Goal: Feedback & Contribution: Submit feedback/report problem

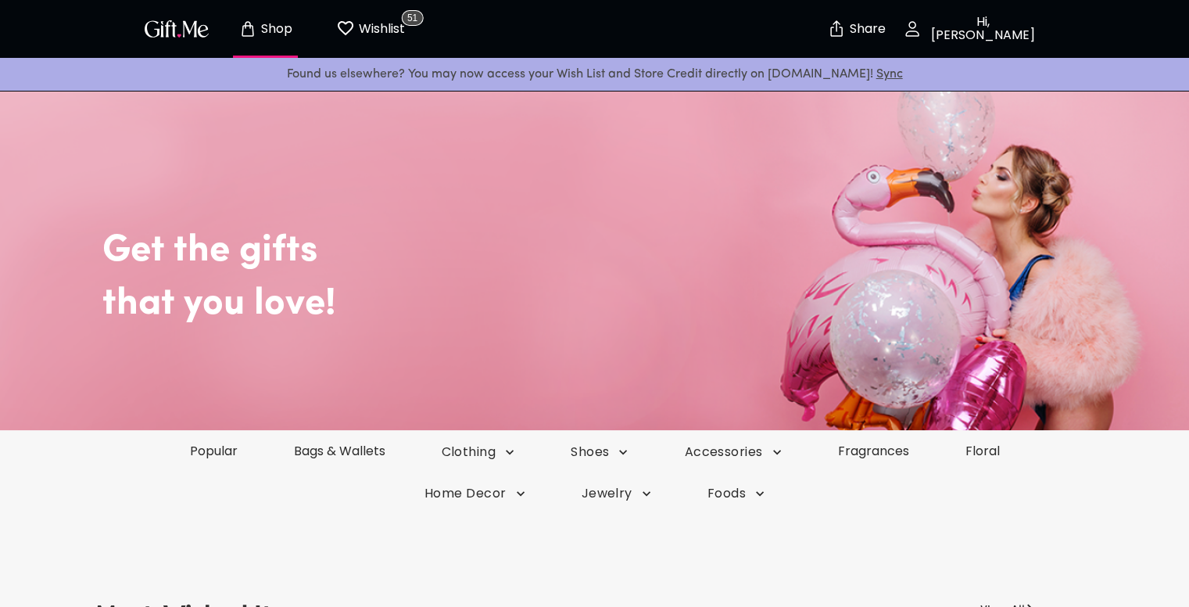
click at [972, 29] on p "Hi, [PERSON_NAME]" at bounding box center [981, 29] width 119 height 27
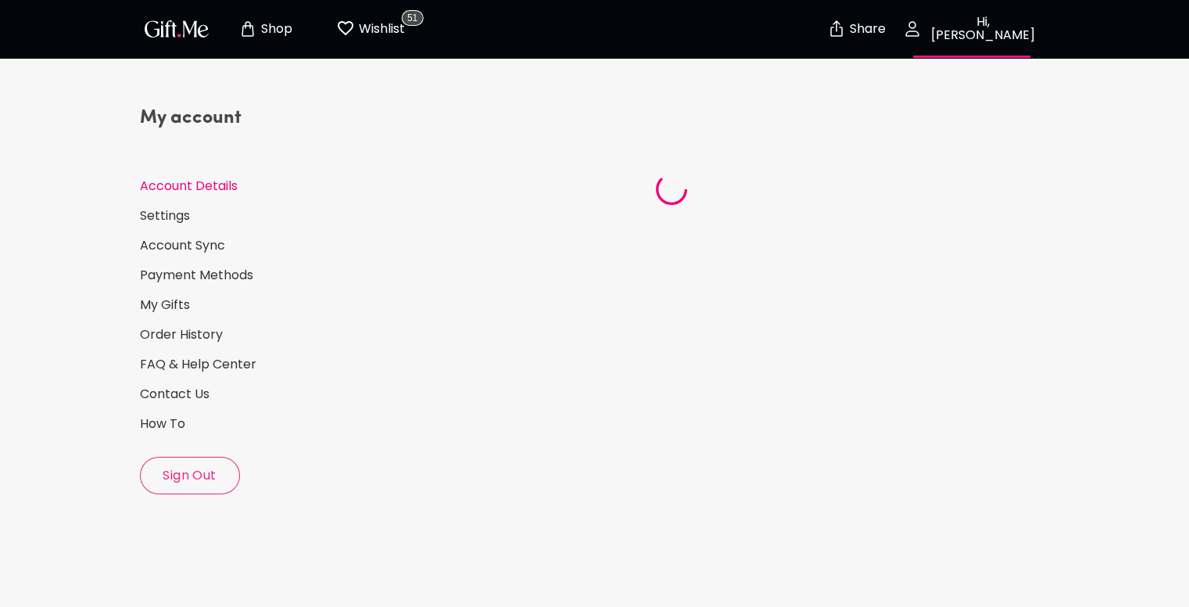
select select "1994"
select select "November"
select select "22"
select select "IL"
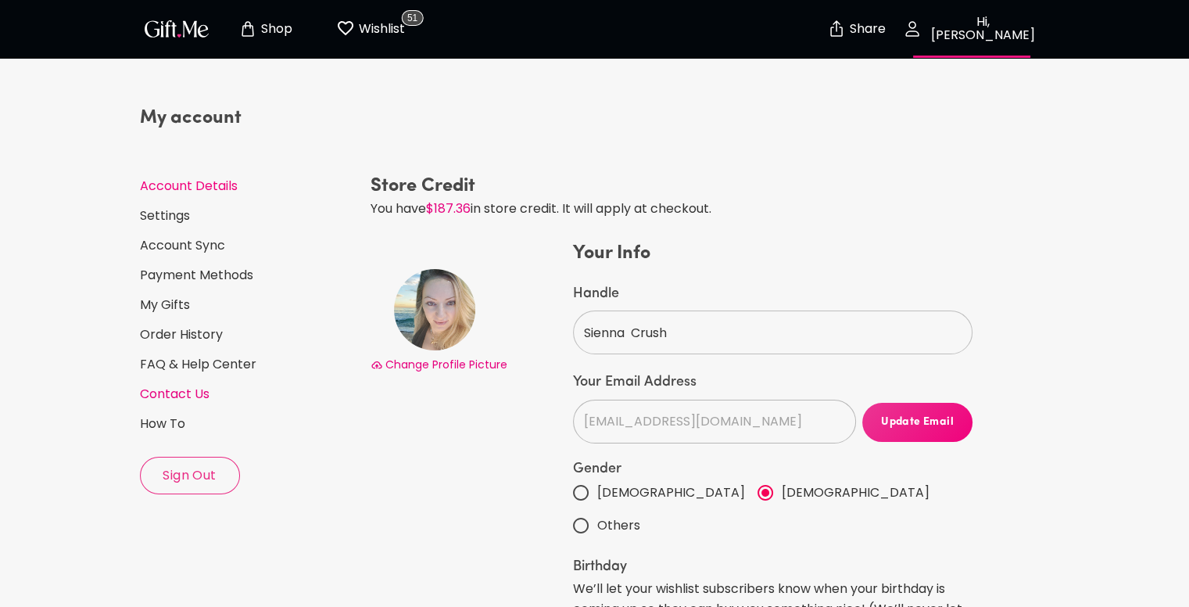
click at [183, 392] on link "Contact Us" at bounding box center [249, 393] width 218 height 17
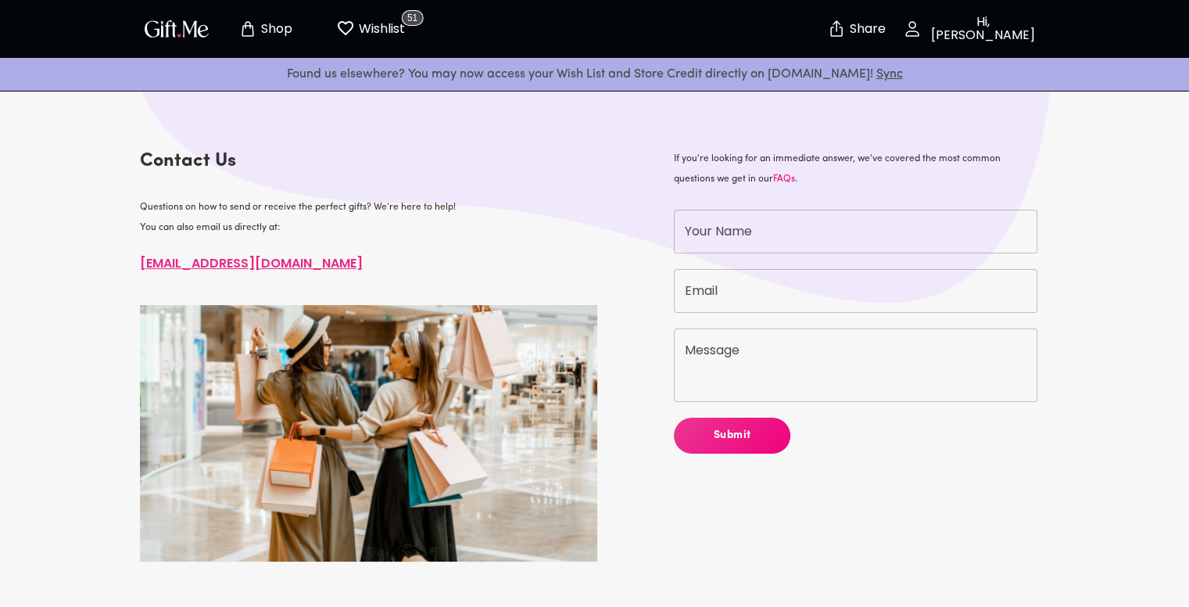
click at [178, 30] on img "button" at bounding box center [177, 28] width 70 height 23
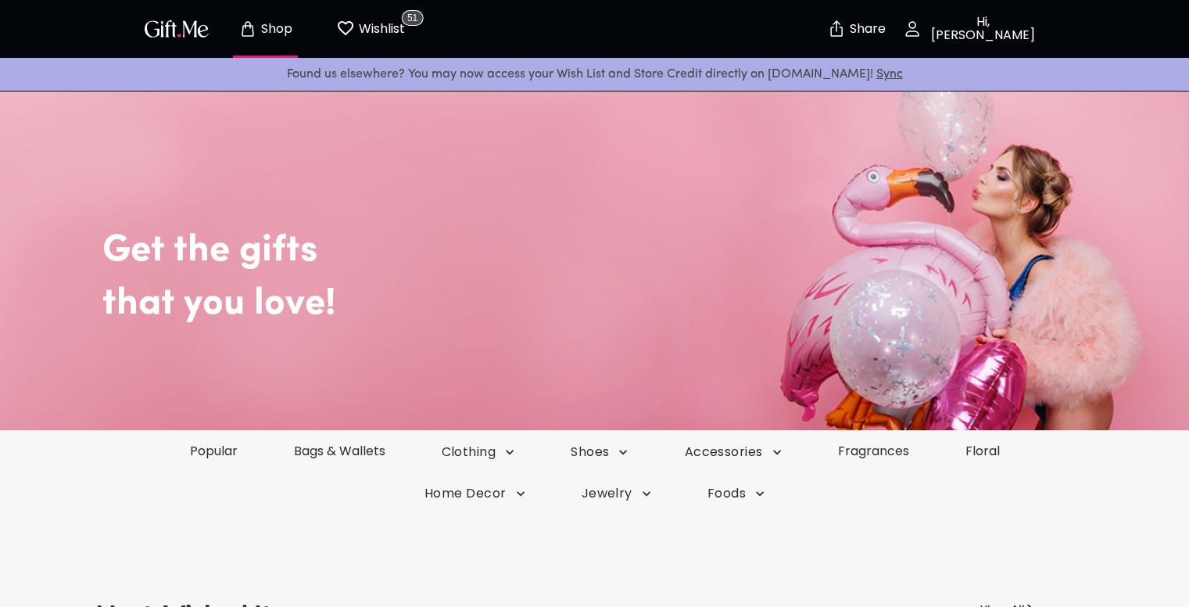
click at [987, 35] on p "Hi, [PERSON_NAME]" at bounding box center [981, 29] width 119 height 27
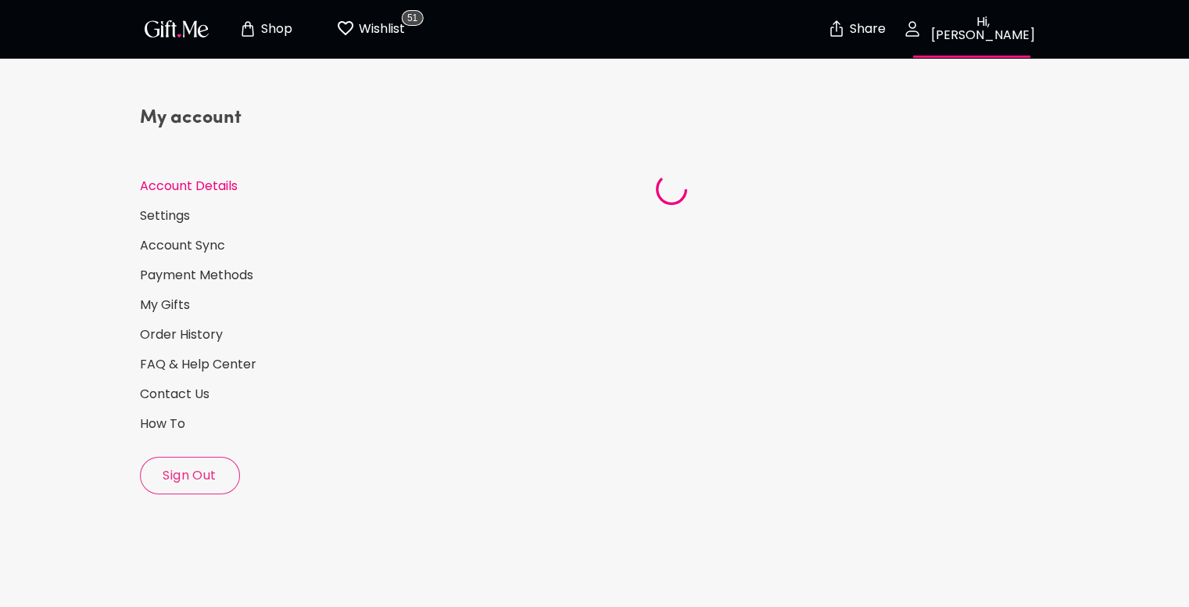
select select "1994"
select select "November"
select select "22"
select select "IL"
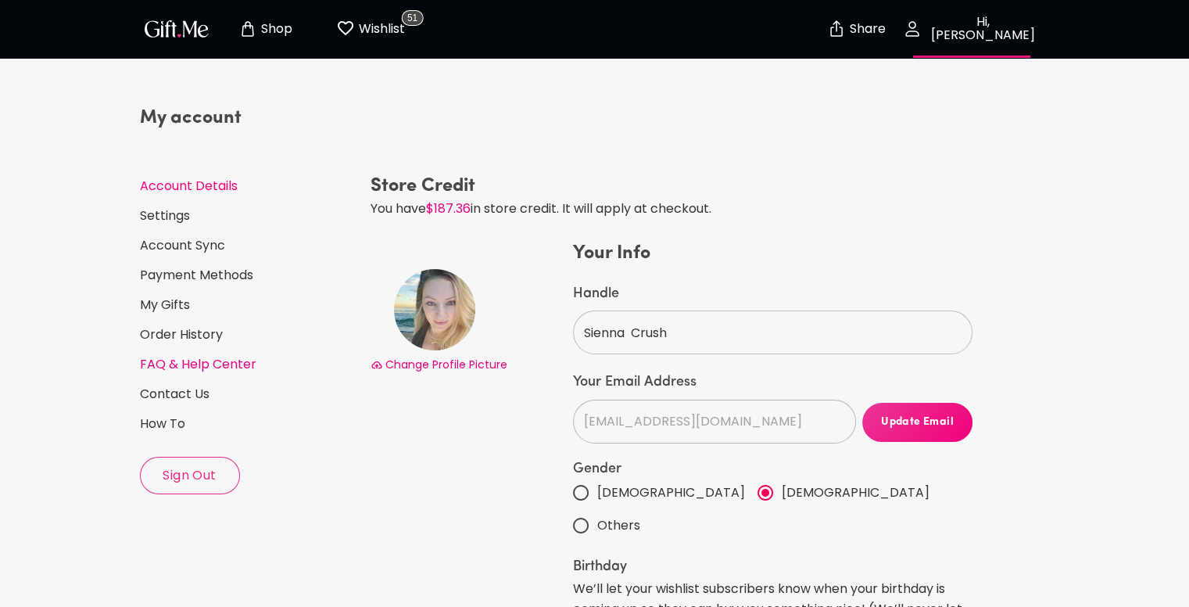
click at [235, 360] on link "FAQ & Help Center" at bounding box center [249, 364] width 218 height 17
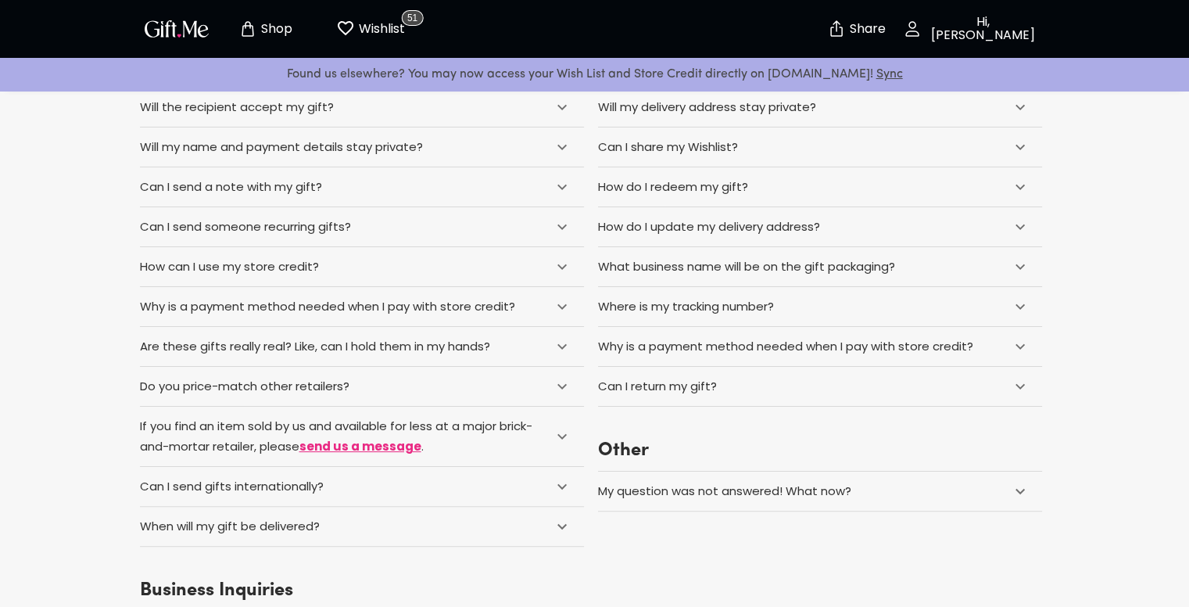
scroll to position [250, 0]
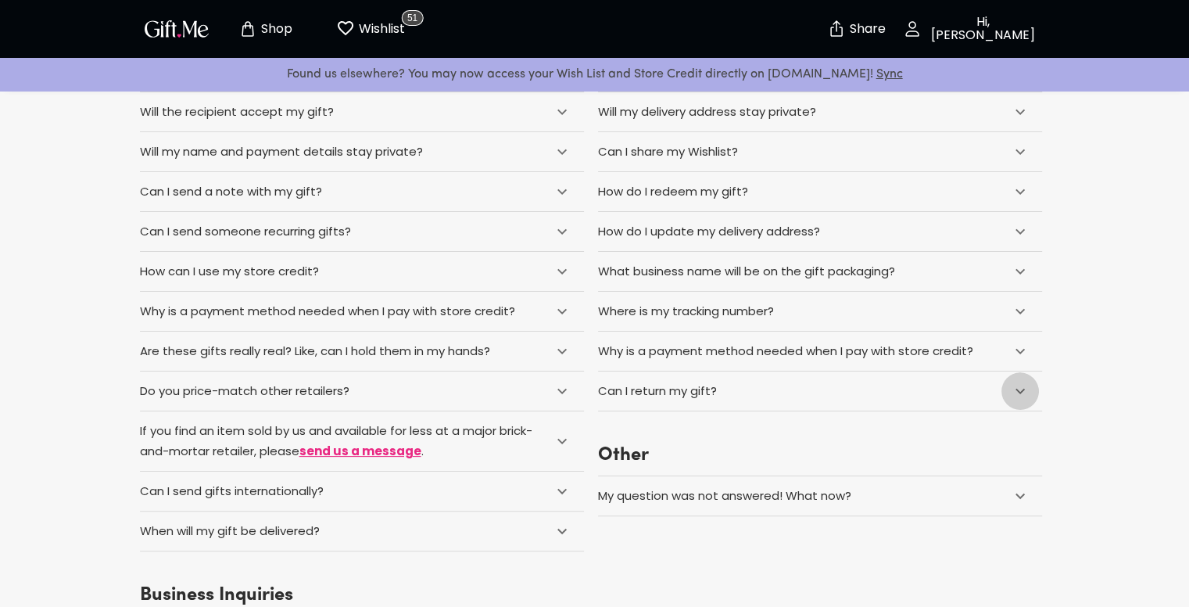
click at [1022, 395] on icon at bounding box center [1020, 391] width 19 height 19
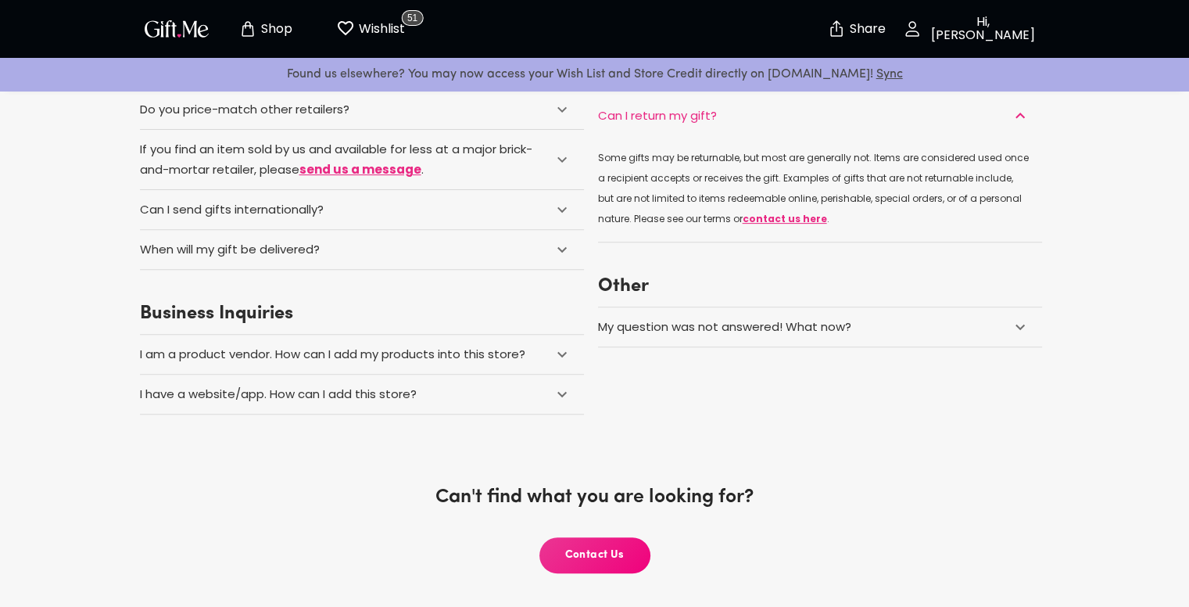
scroll to position [536, 0]
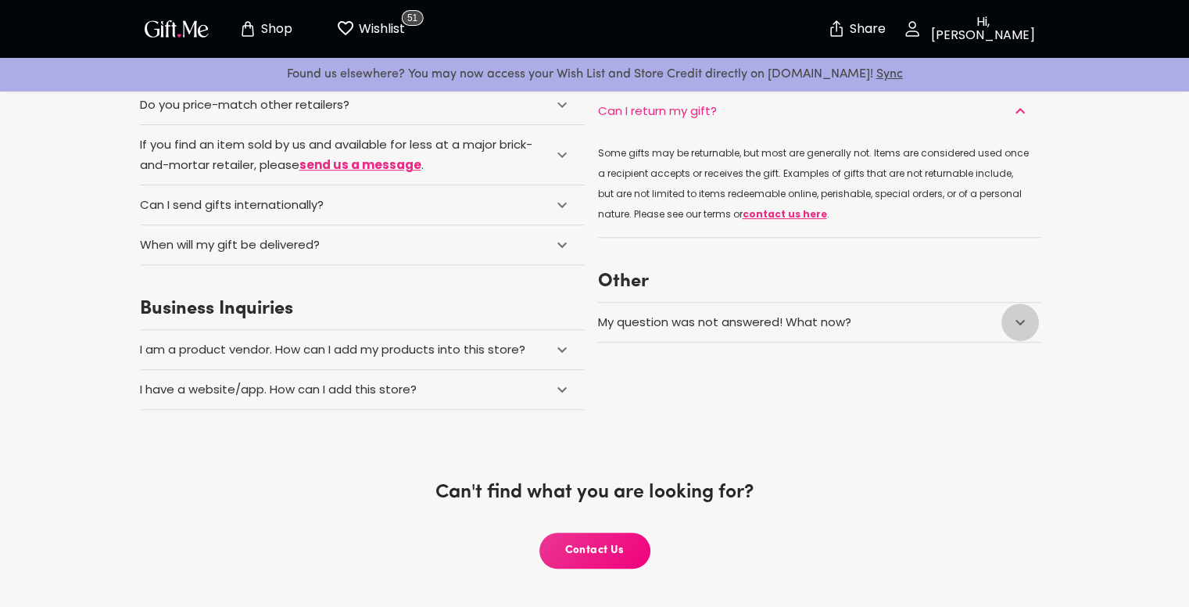
click at [1016, 320] on icon at bounding box center [1020, 322] width 19 height 19
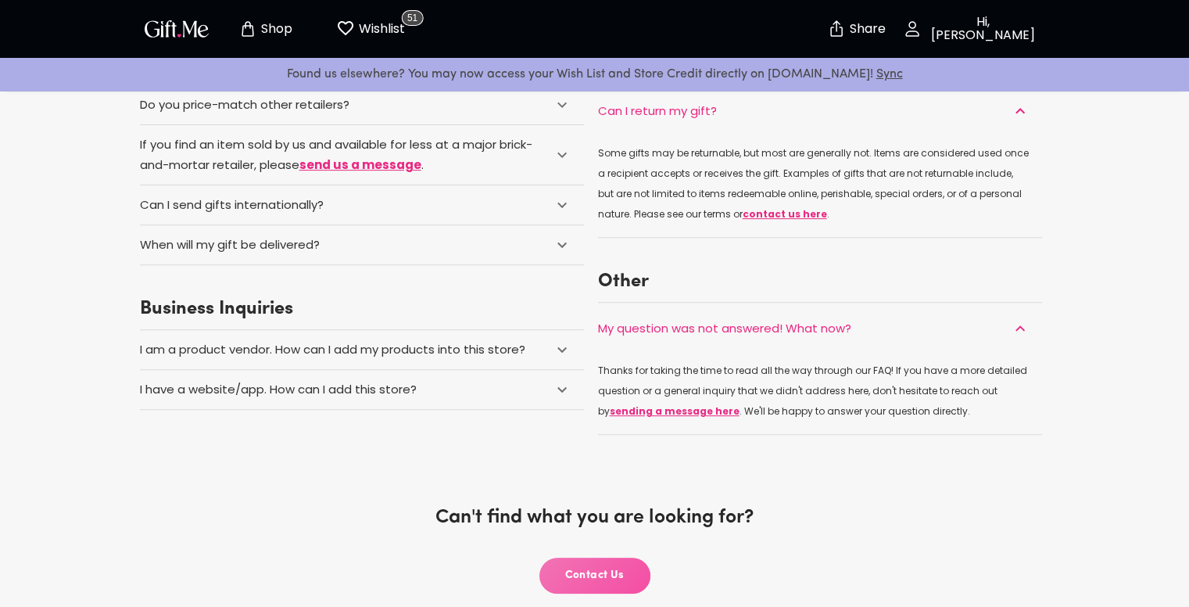
click at [608, 564] on button "Contact Us" at bounding box center [594, 575] width 111 height 36
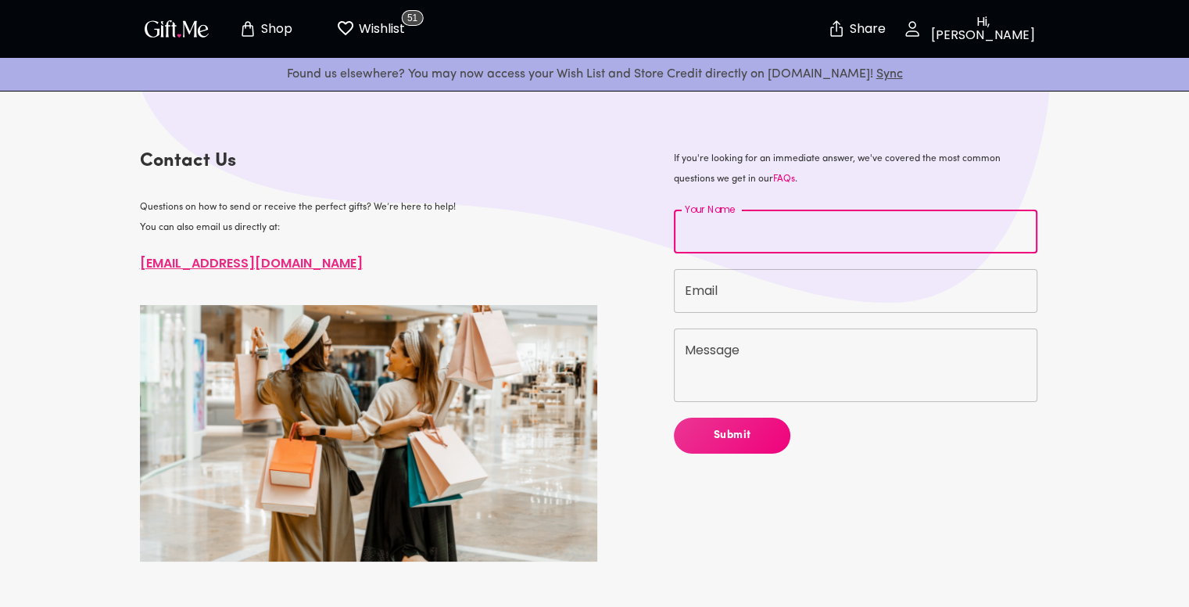
click at [745, 225] on input "Your Name" at bounding box center [856, 232] width 364 height 44
type input "S"
type input "Shani"
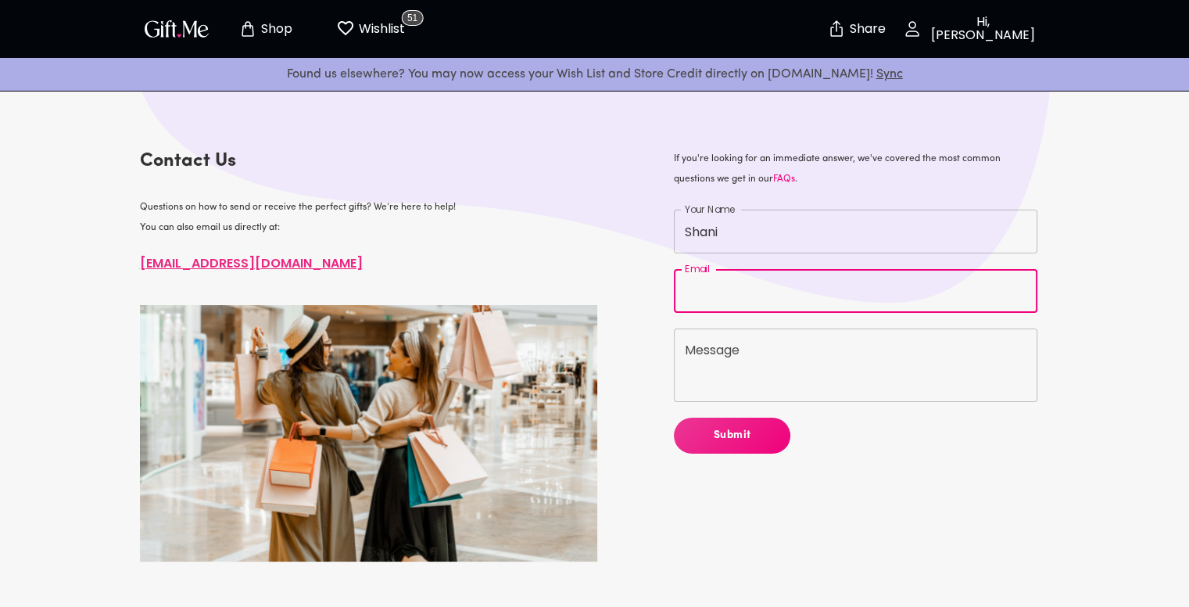
click at [753, 292] on input "Email" at bounding box center [856, 291] width 364 height 44
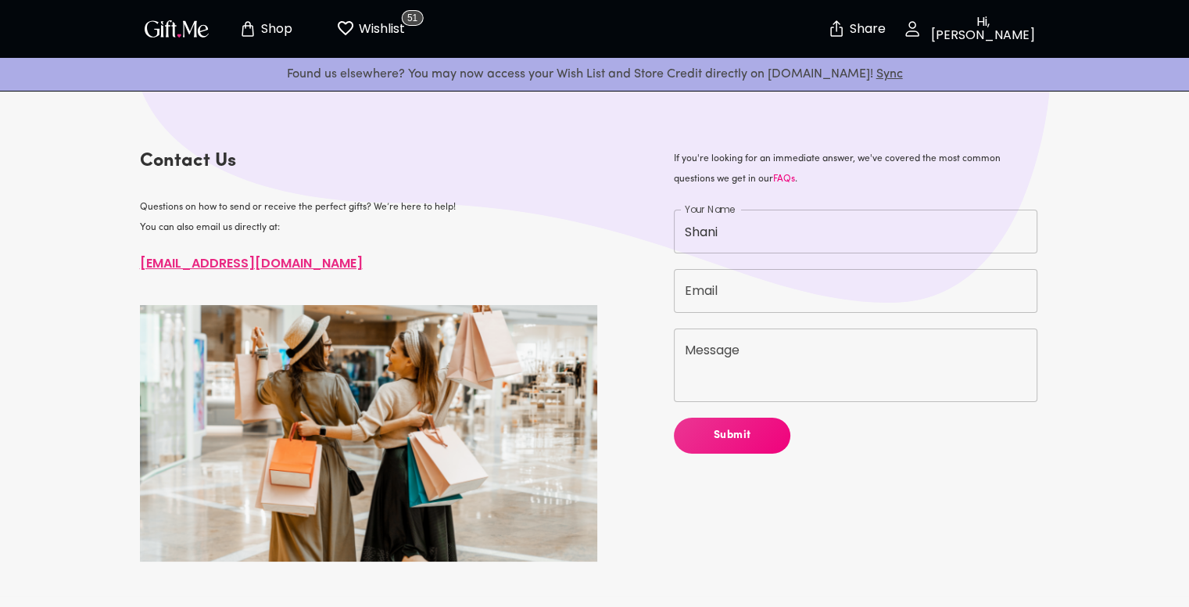
type input "[EMAIL_ADDRESS][DOMAIN_NAME]"
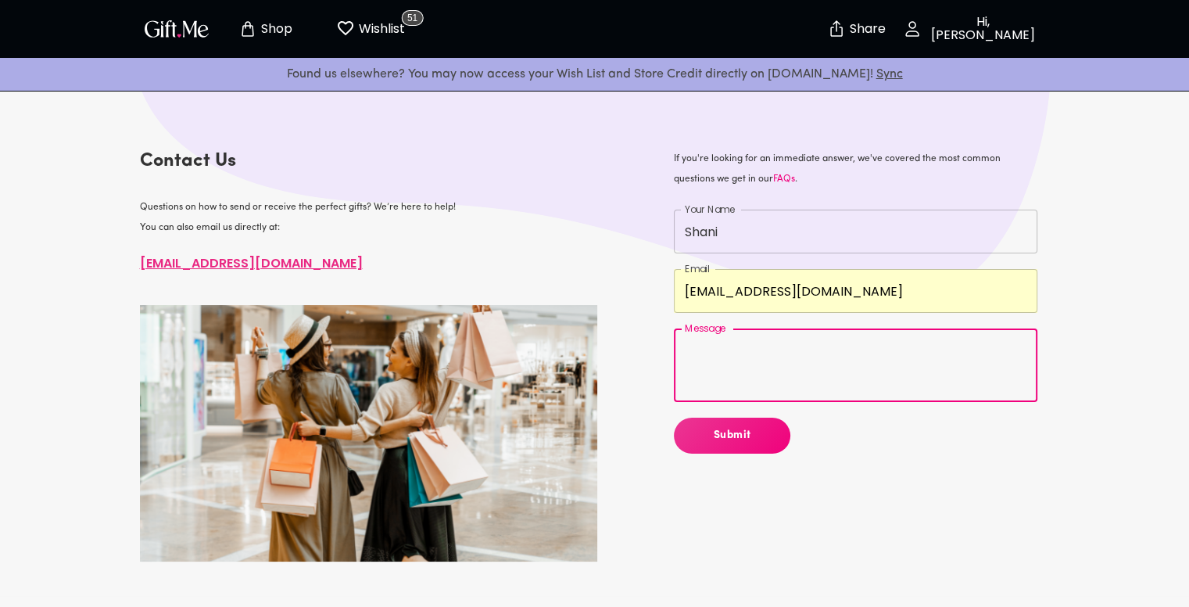
click at [758, 370] on textarea "Message" at bounding box center [856, 365] width 342 height 45
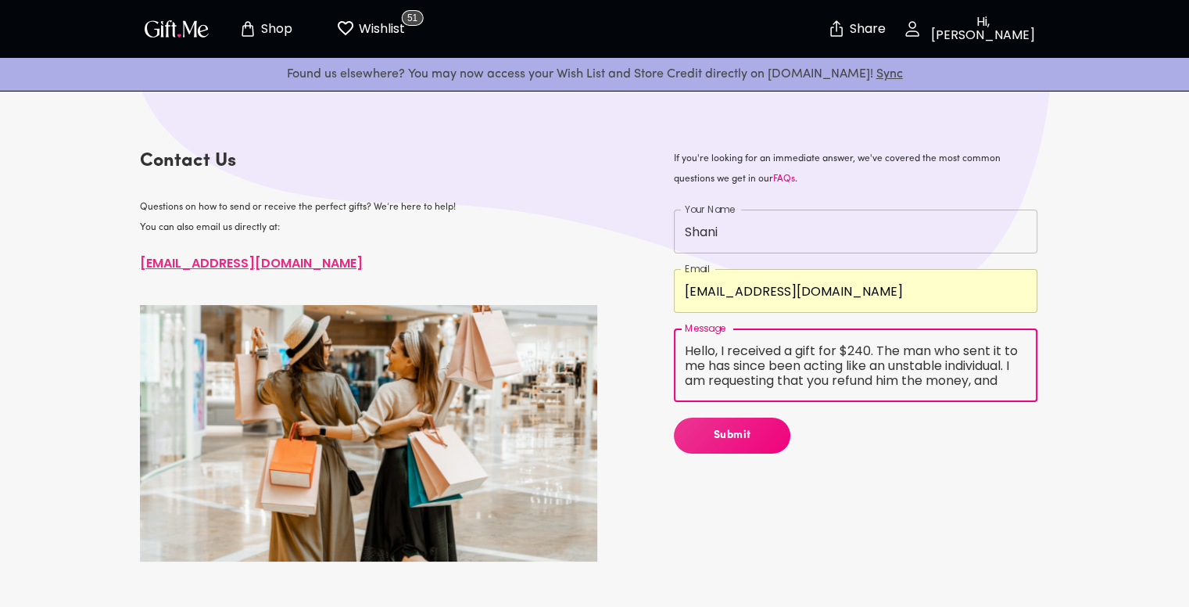
click at [821, 352] on textarea "Hello, I received a gift for $240. The man who sent it to me has since been act…" at bounding box center [856, 365] width 342 height 45
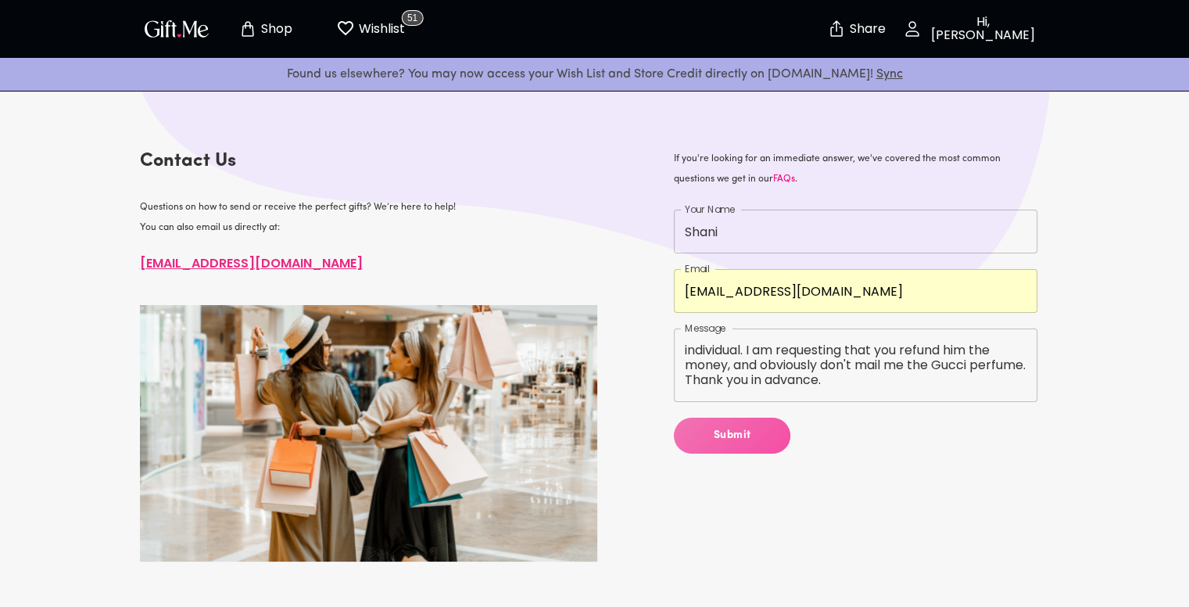
click at [737, 431] on span "Submit" at bounding box center [732, 435] width 116 height 17
type textarea "Gift.Me Hello, I received a gift yesterday for $240. The man who sent it to me …"
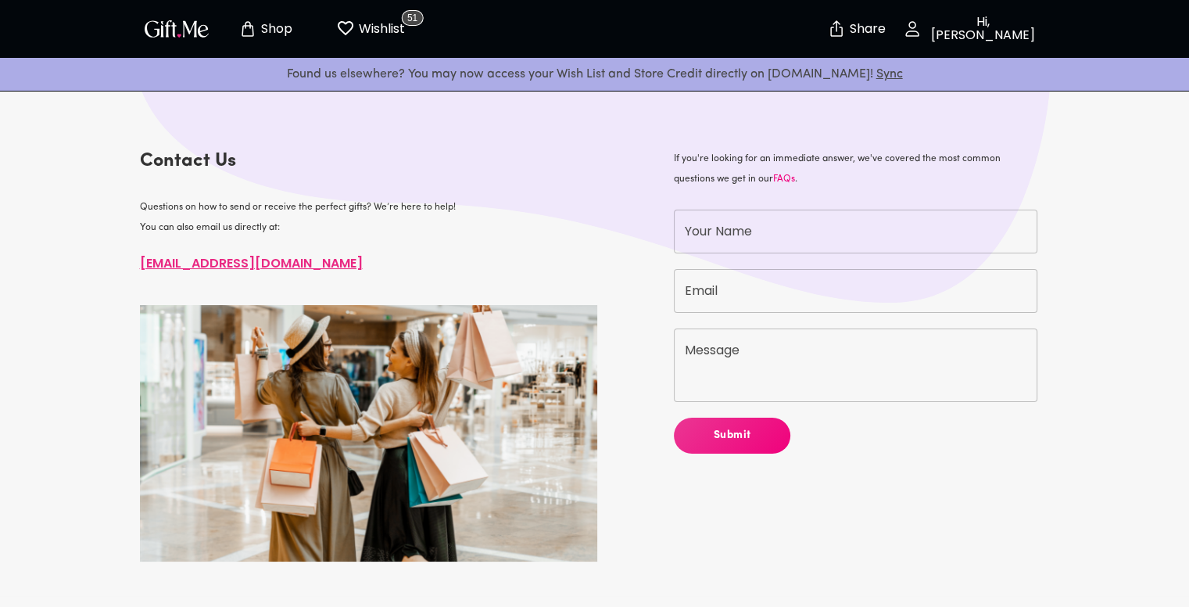
click at [737, 431] on span "Submit" at bounding box center [732, 435] width 116 height 17
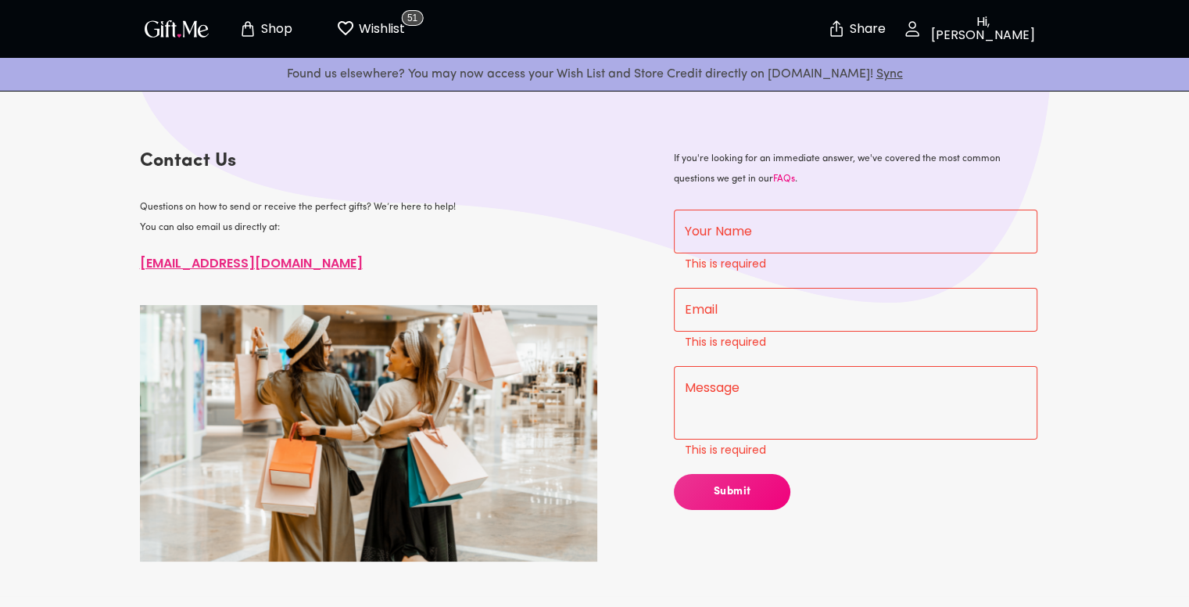
click at [959, 20] on p "Hi, [PERSON_NAME]" at bounding box center [981, 29] width 119 height 27
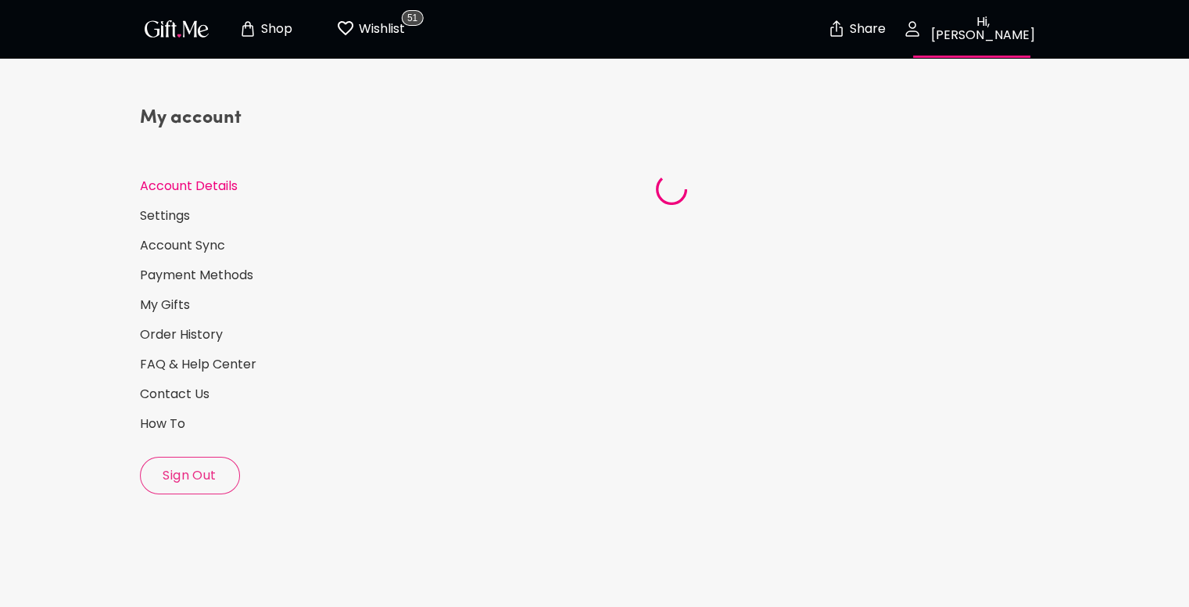
select select "1994"
select select "November"
select select "22"
select select "IL"
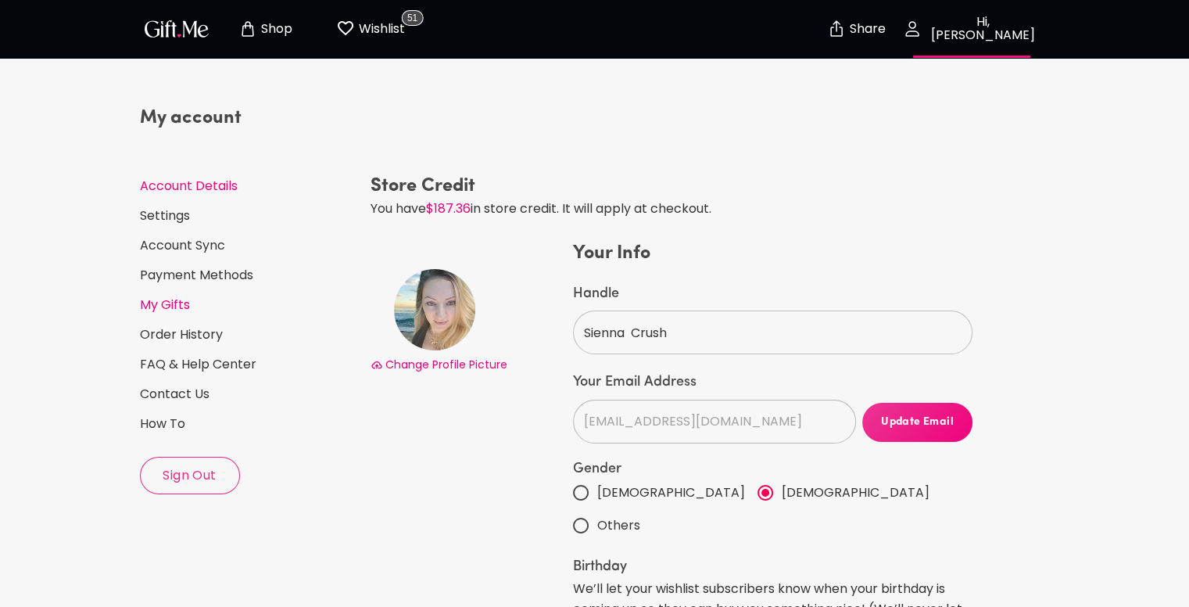
click at [197, 307] on link "My Gifts" at bounding box center [249, 304] width 218 height 17
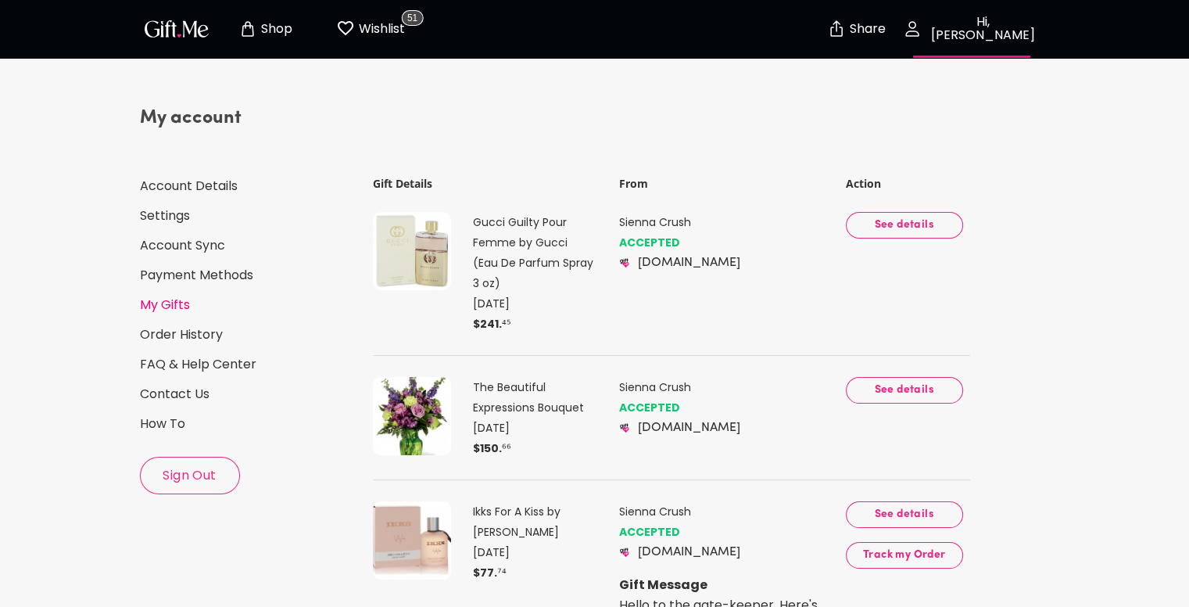
click at [884, 220] on span "See details" at bounding box center [904, 225] width 92 height 17
